Goal: Task Accomplishment & Management: Manage account settings

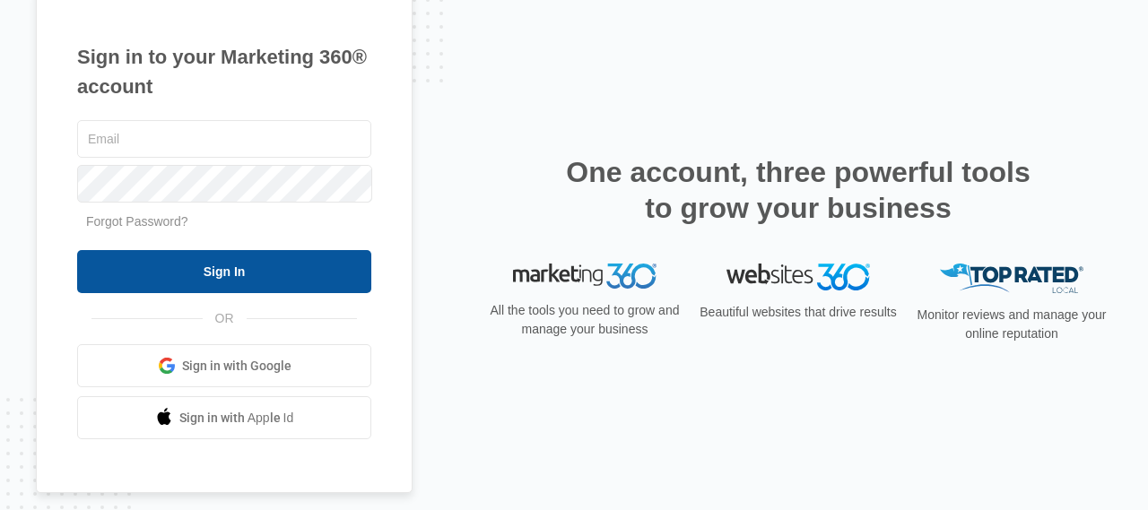
type input "[EMAIL_ADDRESS][DOMAIN_NAME]"
click at [241, 282] on input "Sign In" at bounding box center [224, 271] width 294 height 43
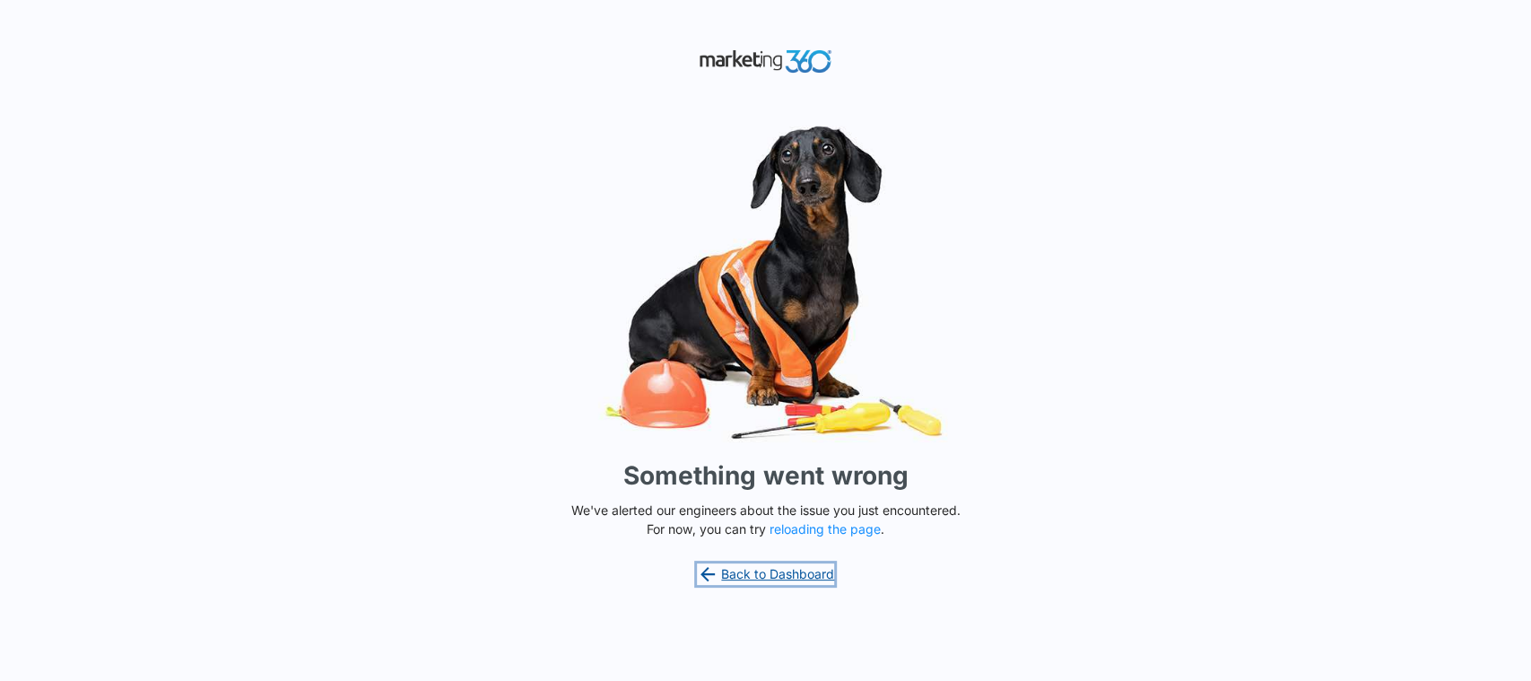
click at [768, 575] on link "Back to Dashboard" at bounding box center [766, 574] width 138 height 22
click at [832, 528] on button "reloading the page" at bounding box center [824, 529] width 111 height 14
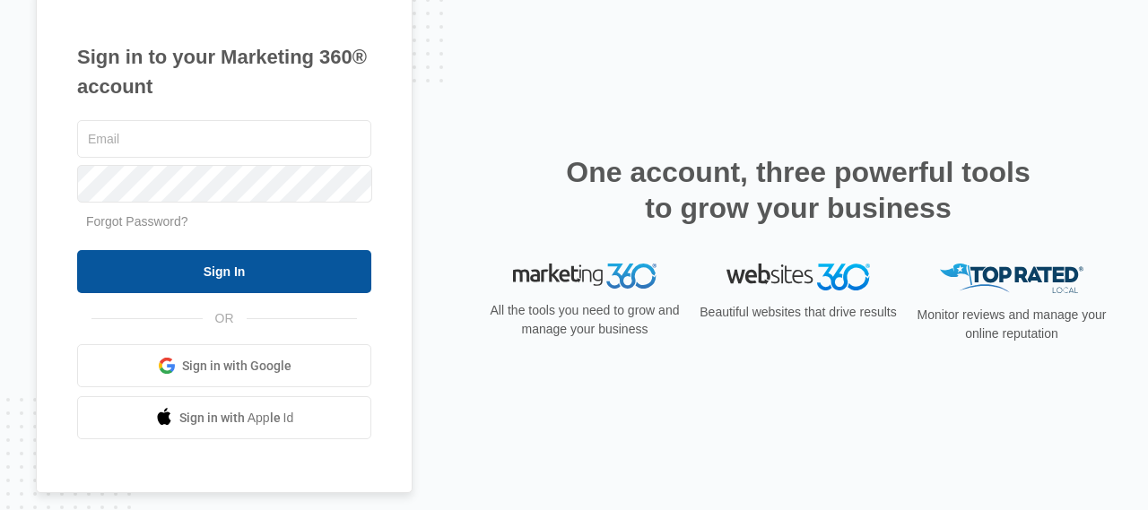
type input "[EMAIL_ADDRESS][DOMAIN_NAME]"
click at [248, 273] on input "Sign In" at bounding box center [224, 271] width 294 height 43
type input "[EMAIL_ADDRESS][DOMAIN_NAME]"
click at [221, 274] on input "Sign In" at bounding box center [224, 271] width 294 height 43
type input "[EMAIL_ADDRESS][DOMAIN_NAME]"
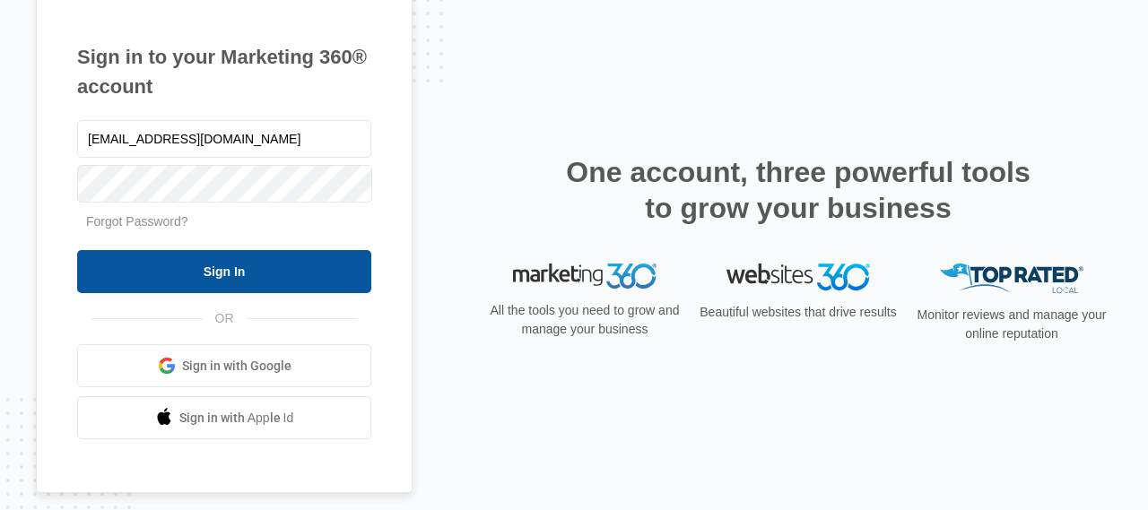
click at [239, 272] on input "Sign In" at bounding box center [224, 271] width 294 height 43
